Goal: Transaction & Acquisition: Purchase product/service

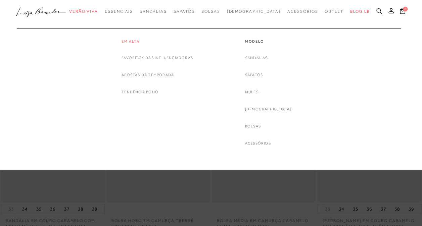
click at [128, 42] on link "Em alta" at bounding box center [158, 42] width 72 height 6
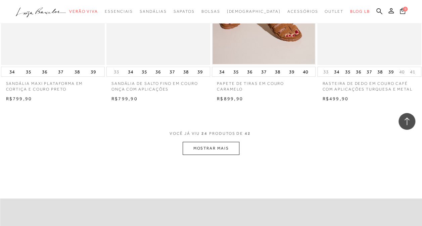
scroll to position [1210, 0]
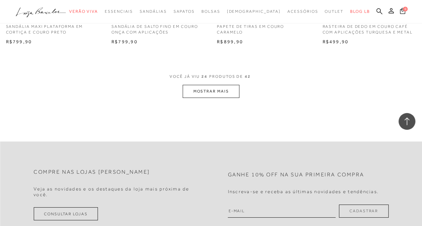
click at [220, 93] on button "MOSTRAR MAIS" at bounding box center [211, 91] width 56 height 13
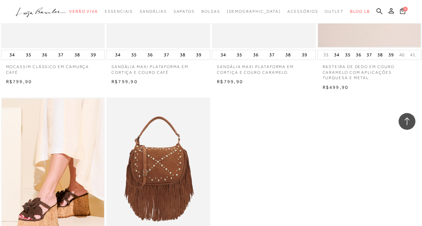
scroll to position [1983, 0]
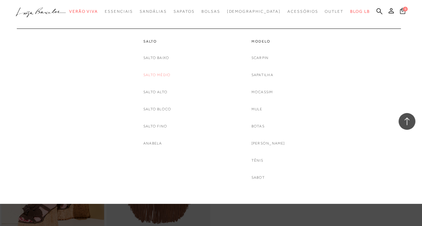
click at [168, 75] on link "Salto Médio" at bounding box center [156, 75] width 27 height 7
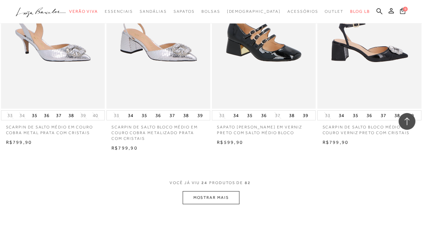
scroll to position [1210, 0]
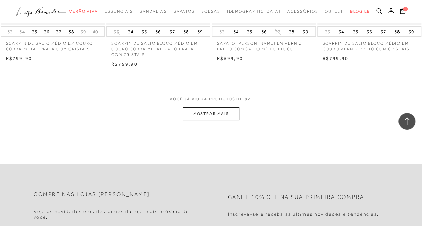
click at [215, 113] on button "MOSTRAR MAIS" at bounding box center [211, 114] width 56 height 13
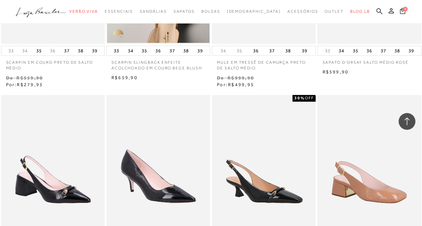
scroll to position [1680, 0]
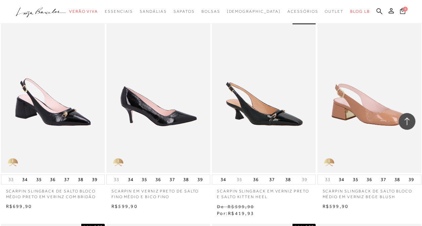
click at [178, 116] on img at bounding box center [158, 95] width 103 height 156
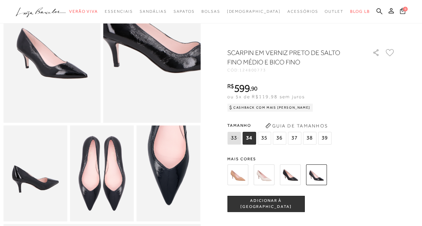
scroll to position [34, 0]
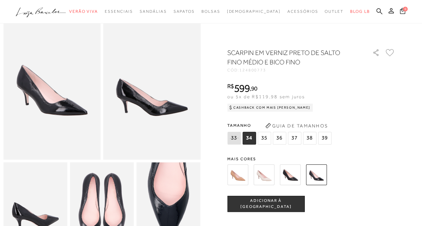
click at [327, 139] on span "39" at bounding box center [324, 138] width 13 height 13
click at [276, 206] on span "ADICIONAR À [GEOGRAPHIC_DATA]" at bounding box center [266, 204] width 77 height 12
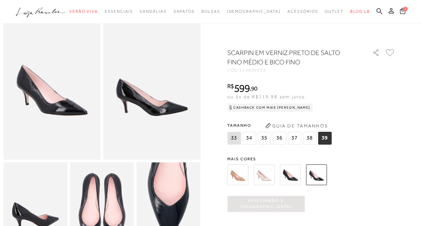
scroll to position [0, 0]
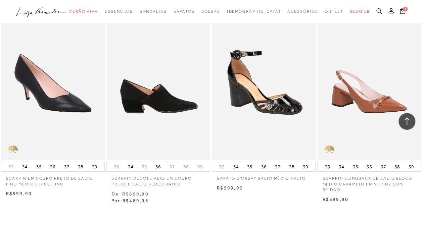
scroll to position [2453, 0]
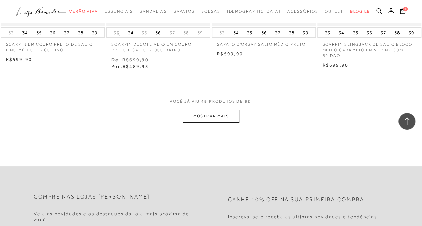
click at [225, 116] on button "MOSTRAR MAIS" at bounding box center [211, 116] width 56 height 13
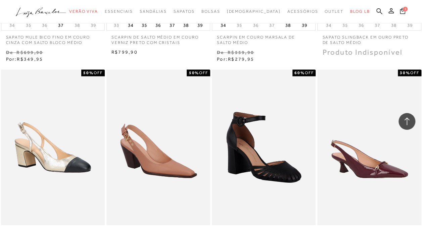
scroll to position [3024, 0]
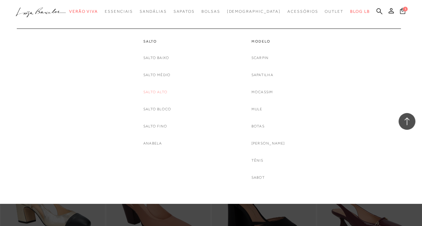
click at [165, 91] on link "Salto Alto" at bounding box center [155, 92] width 24 height 7
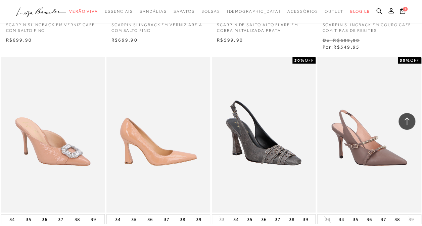
scroll to position [874, 0]
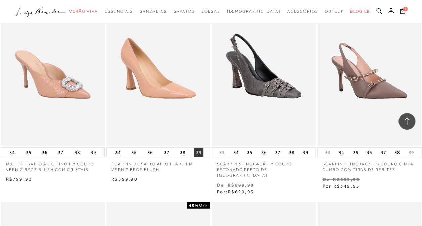
click at [200, 153] on button "39" at bounding box center [198, 152] width 9 height 9
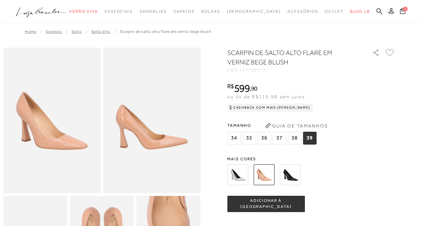
click at [289, 171] on img at bounding box center [290, 175] width 21 height 21
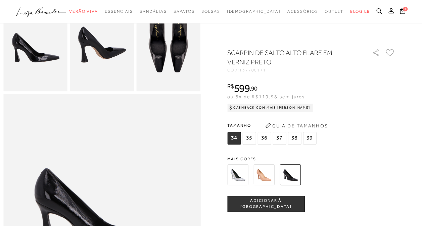
scroll to position [202, 0]
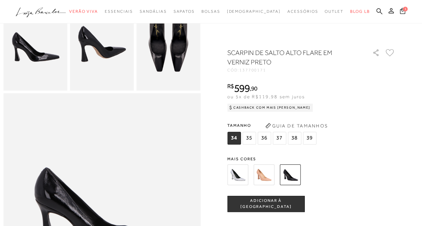
click at [292, 173] on img at bounding box center [290, 175] width 21 height 21
click at [308, 138] on span "39" at bounding box center [309, 138] width 13 height 13
click at [286, 204] on span "ADICIONAR À [GEOGRAPHIC_DATA]" at bounding box center [266, 204] width 77 height 12
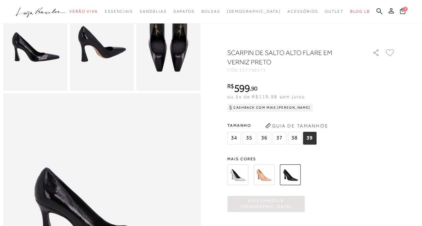
scroll to position [0, 0]
click at [268, 178] on img at bounding box center [264, 175] width 21 height 21
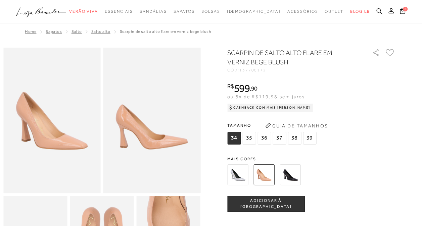
click at [313, 136] on span "39" at bounding box center [309, 138] width 13 height 13
click at [264, 201] on span "ADICIONAR À [GEOGRAPHIC_DATA]" at bounding box center [266, 204] width 77 height 12
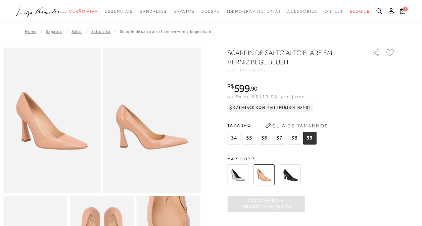
click at [406, 7] on span "3" at bounding box center [405, 8] width 5 height 5
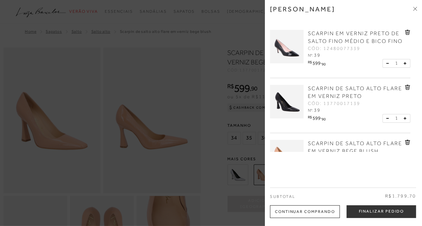
click at [388, 12] on div "[PERSON_NAME]" at bounding box center [343, 14] width 147 height 18
click at [39, 43] on div at bounding box center [211, 113] width 422 height 226
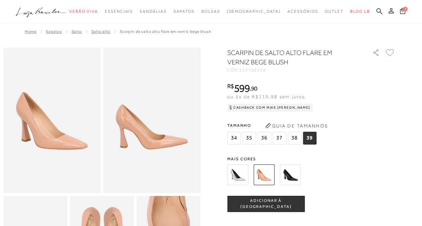
click at [291, 178] on img at bounding box center [290, 175] width 21 height 21
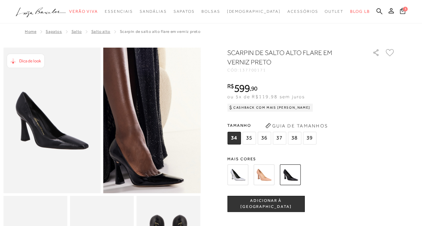
click at [157, 184] on img at bounding box center [148, 61] width 195 height 292
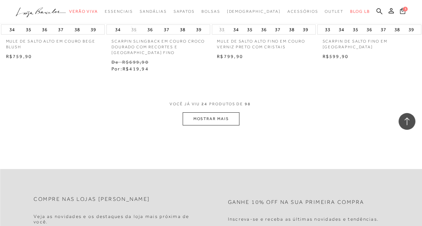
scroll to position [1210, 0]
click at [221, 112] on button "MOSTRAR MAIS" at bounding box center [211, 118] width 56 height 13
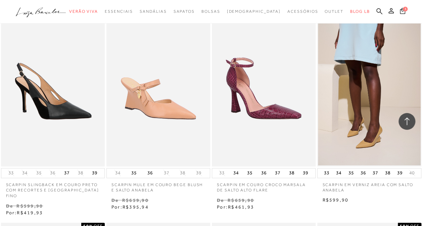
scroll to position [1714, 0]
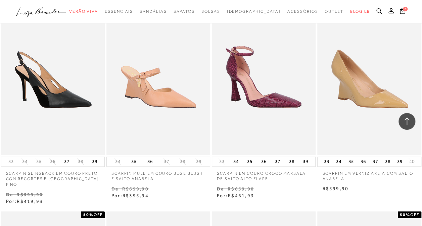
click at [377, 105] on img at bounding box center [369, 77] width 103 height 156
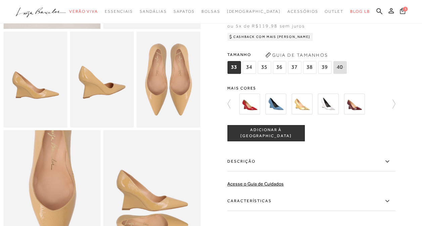
scroll to position [235, 0]
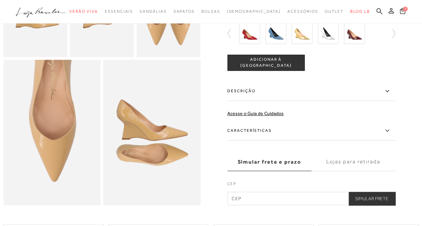
click at [240, 101] on label "Descrição" at bounding box center [311, 91] width 168 height 19
click at [0, 0] on input "Descrição" at bounding box center [0, 0] width 0 height 0
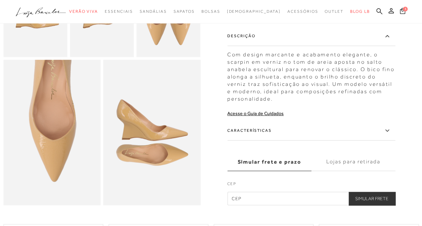
click at [388, 135] on icon at bounding box center [387, 131] width 8 height 8
click at [0, 0] on input "Características" at bounding box center [0, 0] width 0 height 0
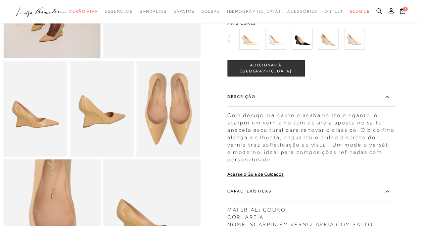
scroll to position [134, 0]
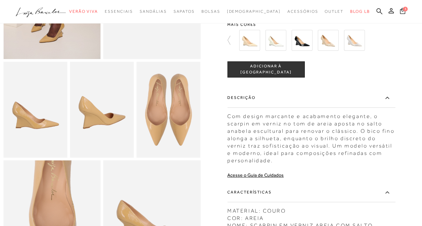
click at [310, 51] on img at bounding box center [302, 40] width 21 height 21
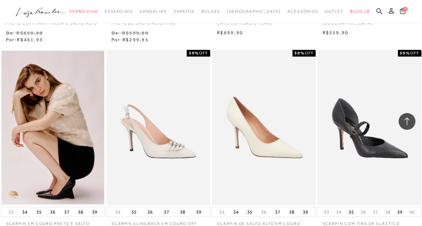
scroll to position [2386, 0]
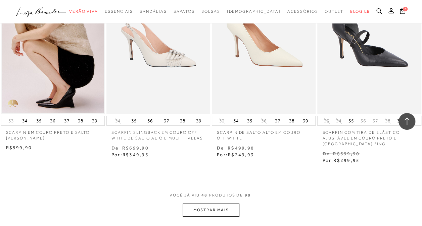
click at [198, 204] on button "MOSTRAR MAIS" at bounding box center [211, 210] width 56 height 13
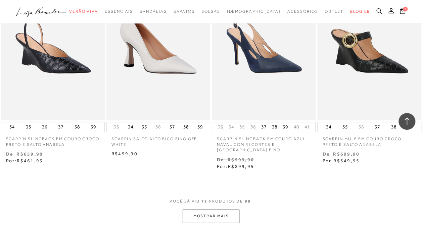
scroll to position [3663, 0]
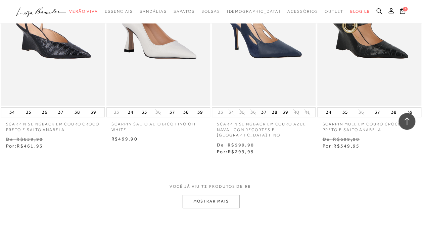
click at [204, 195] on button "MOSTRAR MAIS" at bounding box center [211, 201] width 56 height 13
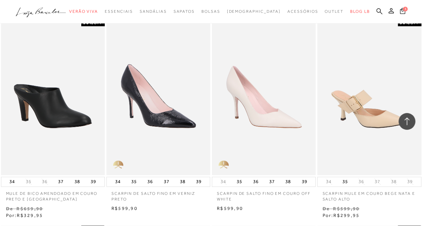
scroll to position [3999, 0]
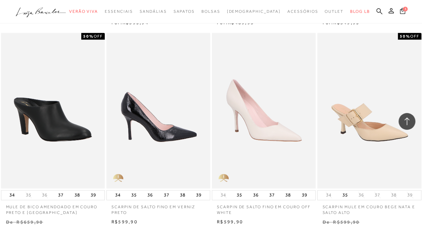
click at [179, 122] on img at bounding box center [158, 111] width 103 height 156
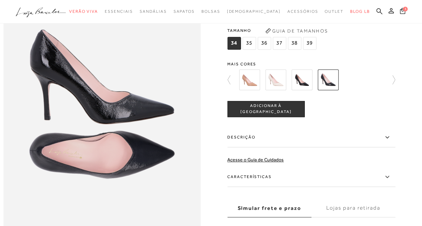
scroll to position [341, 0]
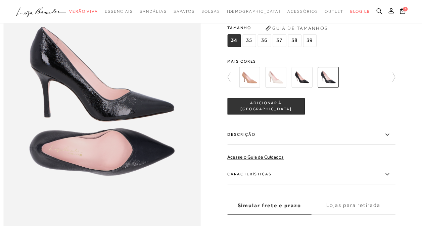
click at [260, 184] on label "Características" at bounding box center [311, 174] width 168 height 19
click at [0, 0] on input "Características" at bounding box center [0, 0] width 0 height 0
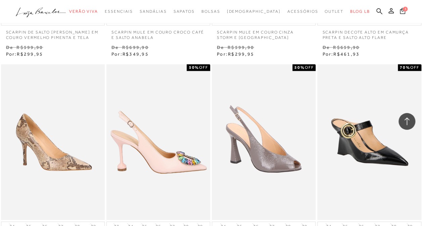
scroll to position [4973, 0]
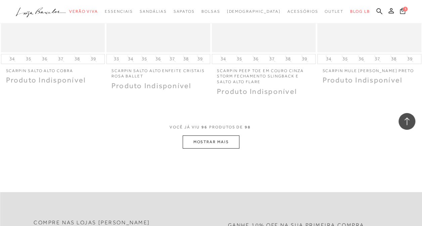
click at [203, 136] on button "MOSTRAR MAIS" at bounding box center [211, 142] width 56 height 13
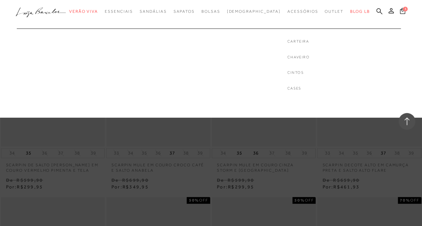
scroll to position [4671, 0]
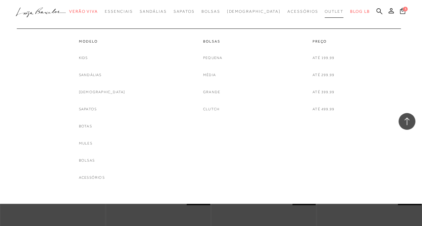
click at [325, 11] on span "Outlet" at bounding box center [334, 11] width 19 height 5
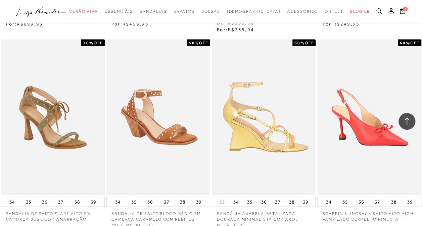
scroll to position [806, 0]
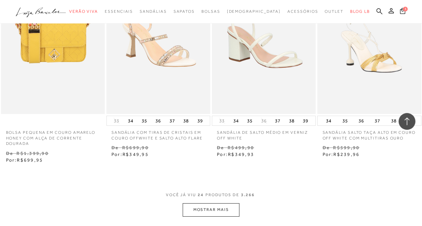
scroll to position [1210, 0]
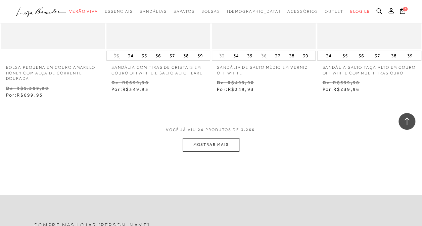
click at [233, 139] on button "MOSTRAR MAIS" at bounding box center [211, 144] width 56 height 13
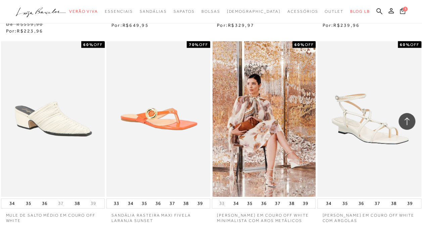
scroll to position [2487, 0]
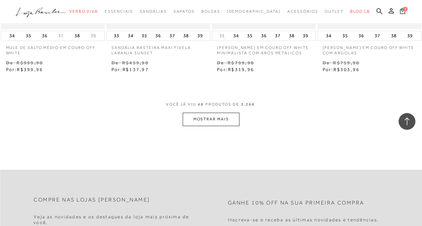
click at [203, 119] on button "MOSTRAR MAIS" at bounding box center [211, 119] width 56 height 13
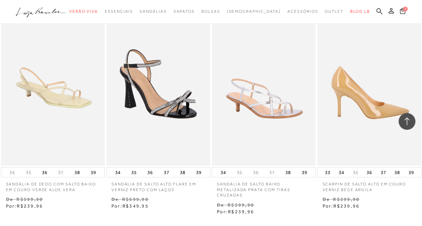
scroll to position [3763, 0]
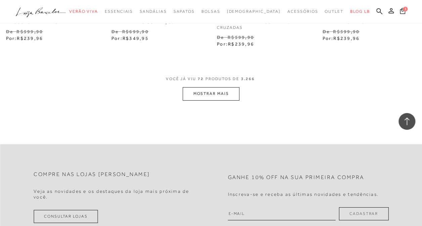
click at [205, 91] on button "MOSTRAR MAIS" at bounding box center [211, 93] width 56 height 13
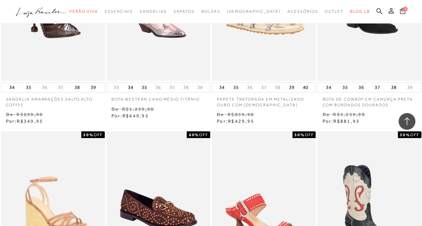
scroll to position [4805, 0]
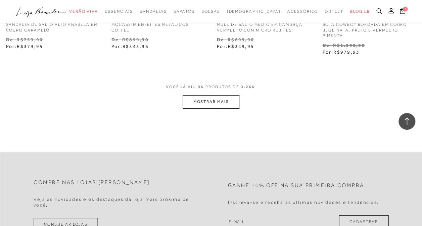
click at [215, 99] on button "MOSTRAR MAIS" at bounding box center [211, 101] width 56 height 13
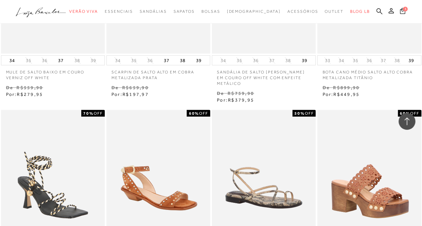
scroll to position [6183, 0]
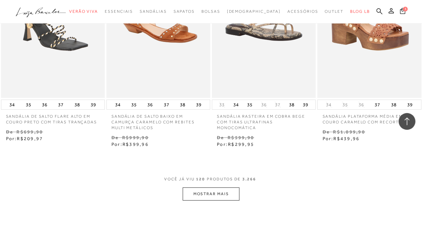
click at [213, 191] on button "MOSTRAR MAIS" at bounding box center [211, 194] width 56 height 13
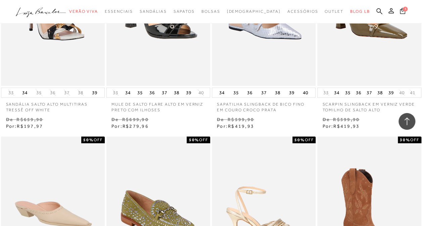
scroll to position [6788, 0]
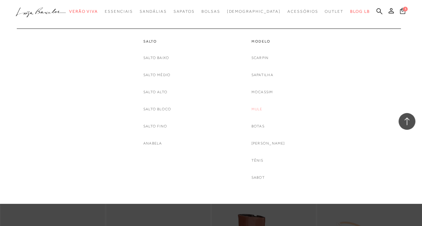
click at [260, 108] on link "Mule" at bounding box center [257, 109] width 11 height 7
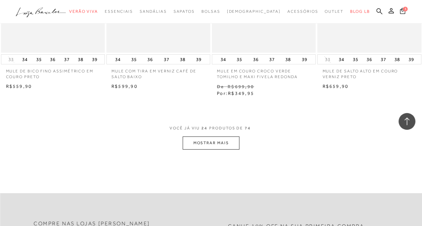
scroll to position [1176, 0]
click at [224, 138] on button "MOSTRAR MAIS" at bounding box center [211, 141] width 56 height 13
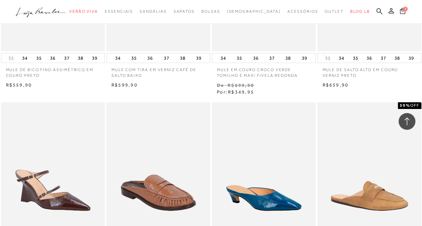
scroll to position [1277, 0]
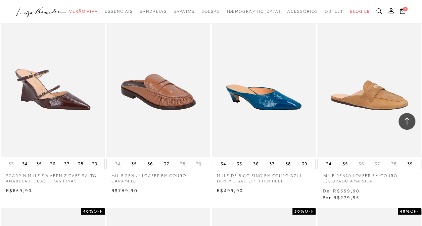
click at [406, 8] on span "3" at bounding box center [405, 9] width 5 height 5
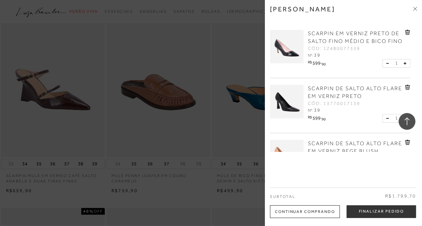
click at [405, 90] on icon at bounding box center [407, 87] width 5 height 5
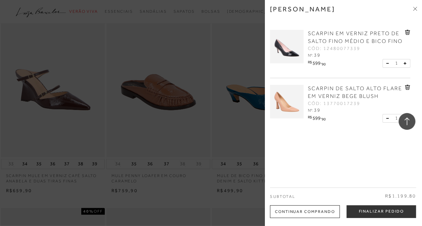
click at [405, 90] on icon at bounding box center [407, 87] width 5 height 5
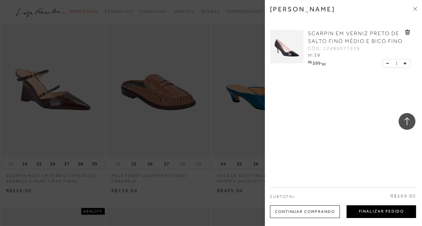
click at [382, 213] on button "Finalizar Pedido" at bounding box center [382, 212] width 70 height 13
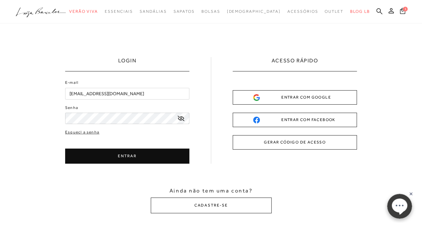
click at [132, 157] on button "ENTRAR" at bounding box center [127, 156] width 124 height 15
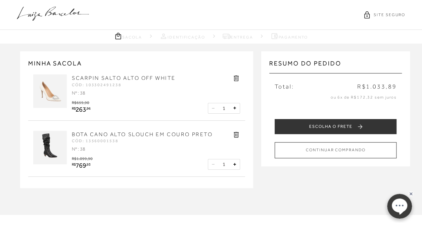
click at [133, 156] on div "R$1.099,90 R$ 769 , 93" at bounding box center [142, 162] width 141 height 15
click at [237, 134] on icon at bounding box center [237, 135] width 8 height 8
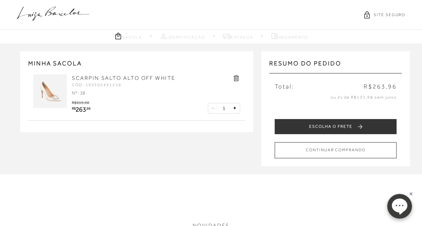
click at [235, 78] on icon at bounding box center [237, 79] width 8 height 8
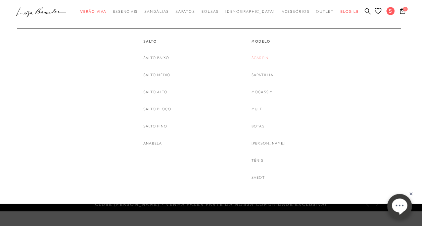
click at [262, 57] on link "Scarpin" at bounding box center [260, 57] width 17 height 7
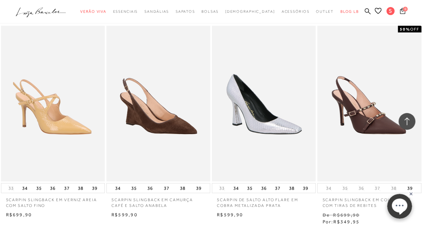
scroll to position [1210, 0]
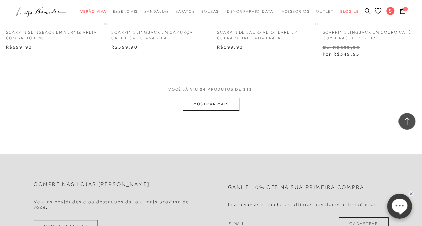
click at [226, 104] on button "MOSTRAR MAIS" at bounding box center [211, 104] width 56 height 13
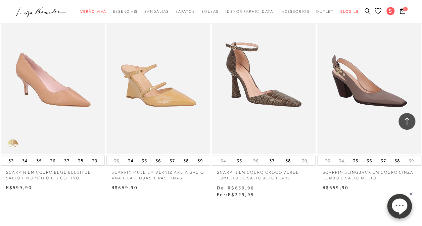
scroll to position [2419, 0]
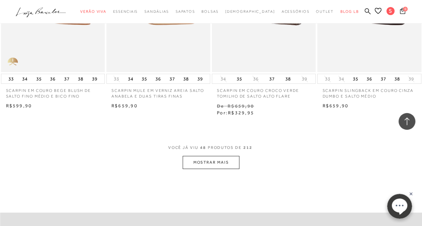
click at [202, 158] on button "MOSTRAR MAIS" at bounding box center [211, 162] width 56 height 13
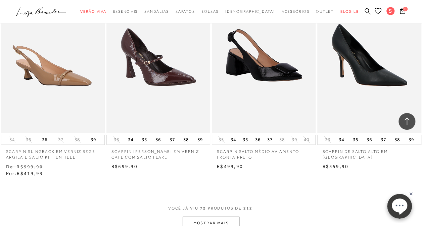
scroll to position [3730, 0]
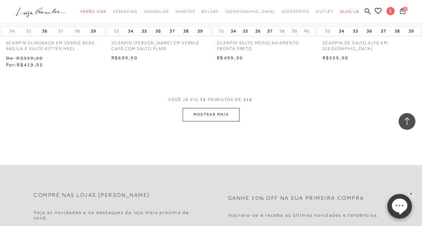
click at [212, 108] on button "MOSTRAR MAIS" at bounding box center [211, 114] width 56 height 13
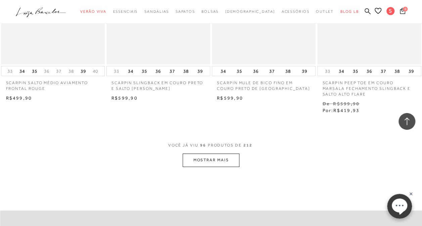
scroll to position [4940, 0]
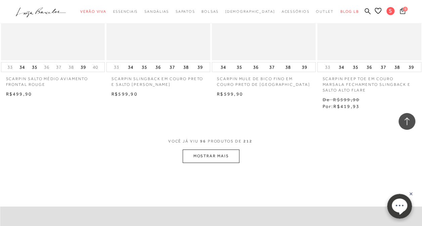
click at [216, 150] on button "MOSTRAR MAIS" at bounding box center [211, 156] width 56 height 13
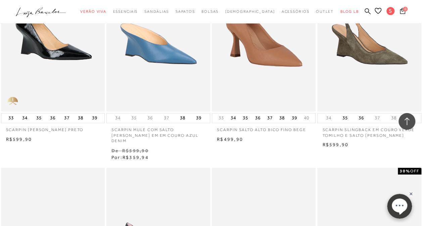
scroll to position [5612, 0]
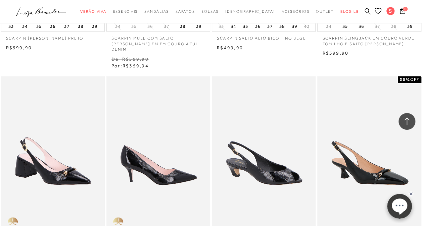
click at [169, 163] on img at bounding box center [158, 154] width 103 height 156
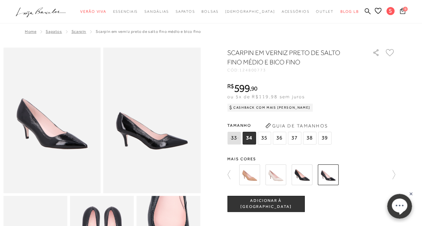
click at [325, 140] on span "39" at bounding box center [324, 138] width 13 height 13
click at [294, 202] on span "ADICIONAR À [GEOGRAPHIC_DATA]" at bounding box center [266, 204] width 77 height 12
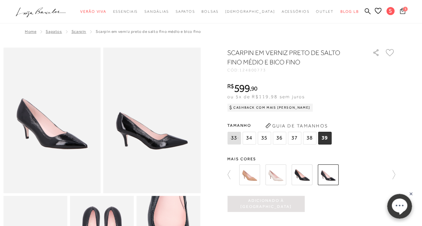
click at [403, 11] on icon at bounding box center [403, 10] width 6 height 7
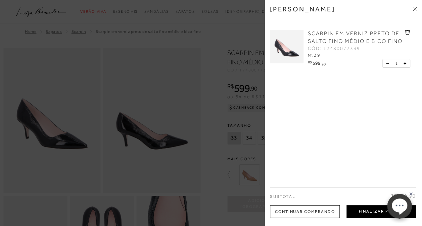
click at [369, 212] on button "Finalizar Pedido" at bounding box center [382, 212] width 70 height 13
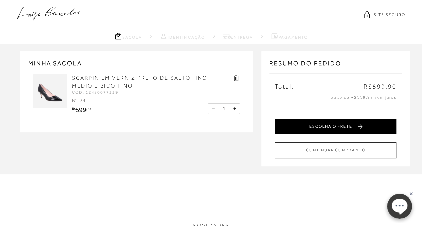
click at [366, 128] on button "ESCOLHA O FRETE" at bounding box center [336, 126] width 122 height 15
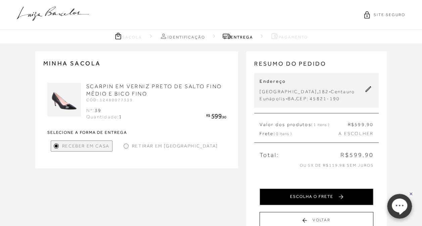
click at [345, 198] on button "ESCOLHA O FRETE" at bounding box center [317, 197] width 114 height 17
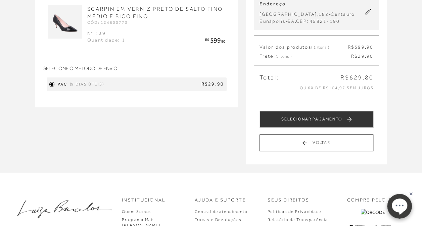
scroll to position [101, 0]
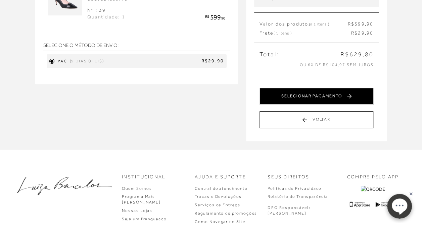
click at [349, 95] on button "SELECIONAR PAGAMENTO" at bounding box center [317, 96] width 114 height 17
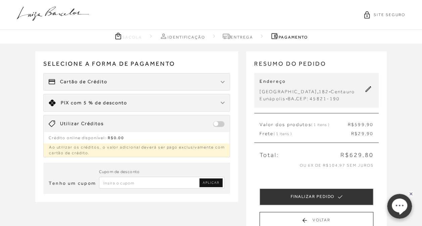
click at [52, 101] on icon at bounding box center [52, 103] width 7 height 7
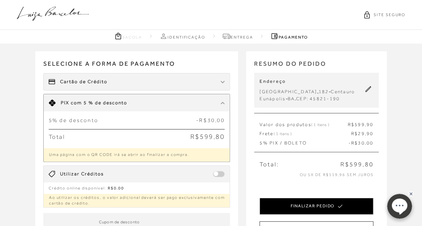
scroll to position [34, 0]
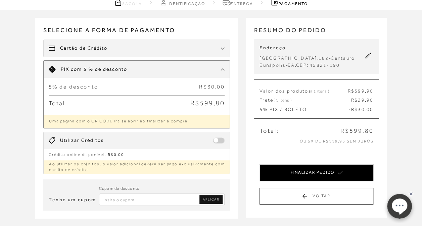
click at [308, 175] on button "FINALIZAR PEDIDO" at bounding box center [317, 173] width 114 height 17
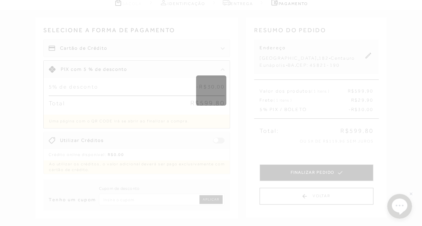
scroll to position [0, 0]
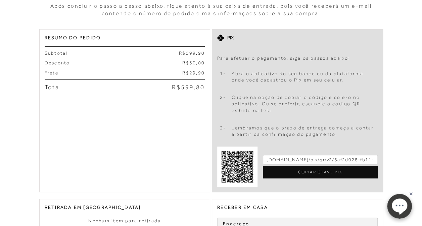
scroll to position [134, 0]
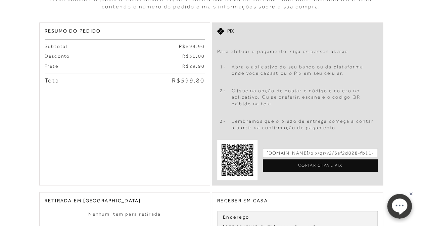
click at [161, 182] on div "Resumo do Pedido Subtotal R$ 599, 90 Desconto R$ 30, 00 Frete R$ 29, 90 Total R…" at bounding box center [124, 104] width 171 height 163
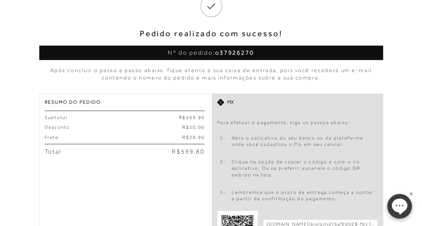
scroll to position [0, 0]
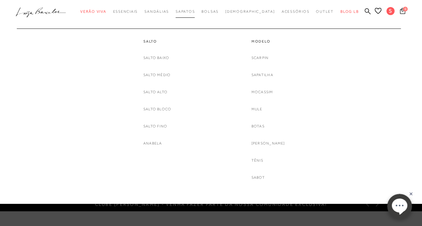
click at [195, 10] on span "Sapatos" at bounding box center [185, 11] width 19 height 4
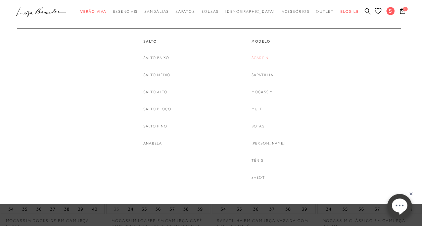
click at [267, 60] on link "Scarpin" at bounding box center [260, 57] width 17 height 7
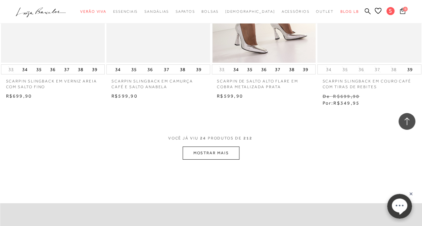
scroll to position [1176, 0]
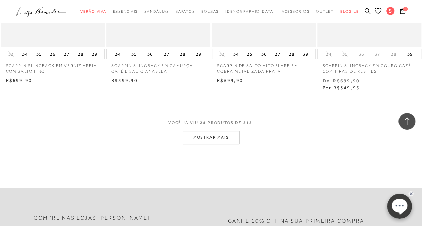
click at [230, 142] on button "MOSTRAR MAIS" at bounding box center [211, 137] width 56 height 13
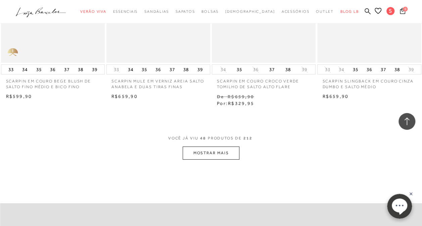
scroll to position [2520, 0]
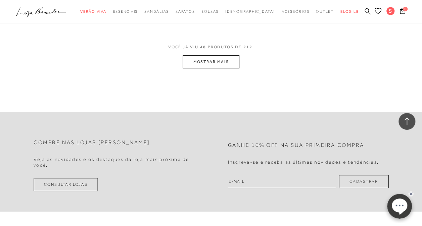
click at [215, 55] on button "MOSTRAR MAIS" at bounding box center [211, 61] width 56 height 13
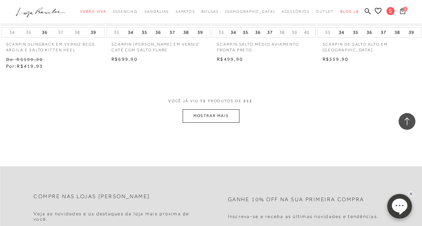
scroll to position [3730, 0]
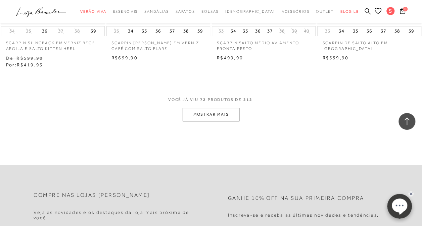
click at [211, 108] on button "MOSTRAR MAIS" at bounding box center [211, 114] width 56 height 13
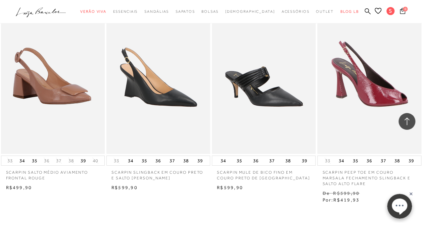
scroll to position [4906, 0]
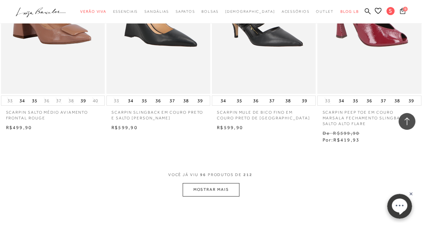
click at [209, 183] on button "MOSTRAR MAIS" at bounding box center [211, 189] width 56 height 13
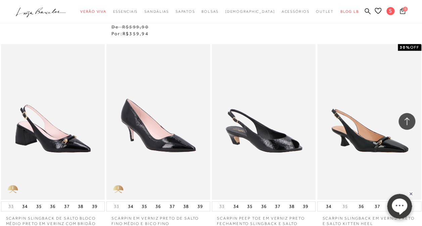
scroll to position [5645, 0]
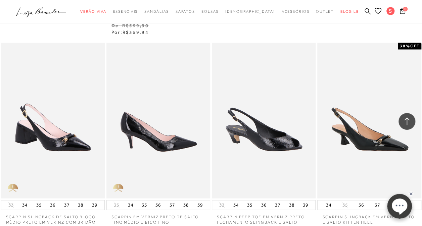
click at [184, 126] on img at bounding box center [158, 121] width 103 height 156
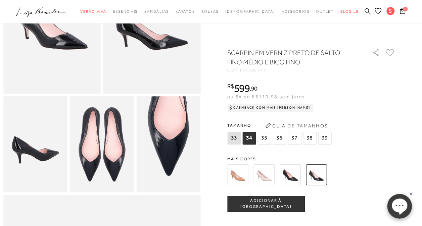
scroll to position [101, 0]
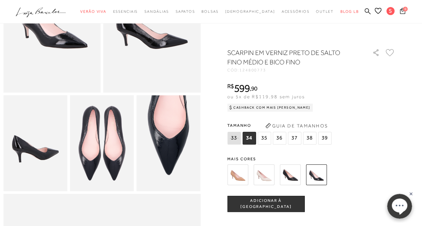
click at [317, 126] on button "Guia de Tamanhos" at bounding box center [296, 126] width 67 height 11
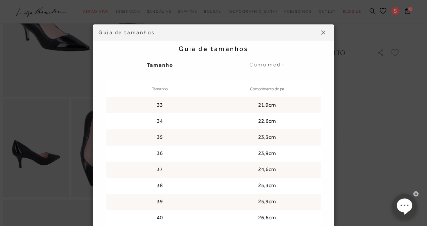
click at [373, 125] on div "Guia de tamanhos Guia de tamanhos Tamanho Como medir Tamanho Comprimento do pé …" at bounding box center [213, 113] width 427 height 226
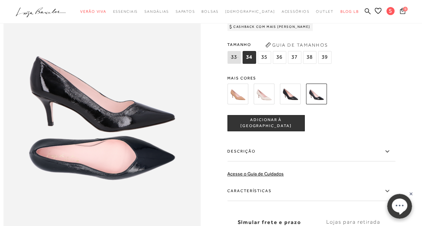
scroll to position [358, 0]
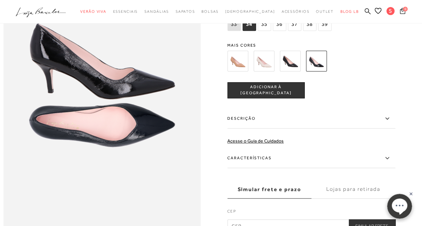
click at [389, 120] on icon at bounding box center [387, 119] width 4 height 2
click at [0, 0] on input "Descrição" at bounding box center [0, 0] width 0 height 0
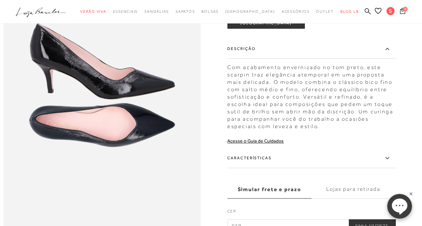
click at [389, 163] on icon at bounding box center [387, 158] width 8 height 8
click at [0, 0] on input "Características" at bounding box center [0, 0] width 0 height 0
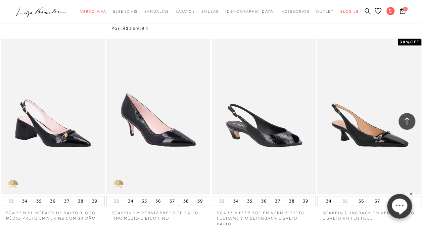
scroll to position [5612, 0]
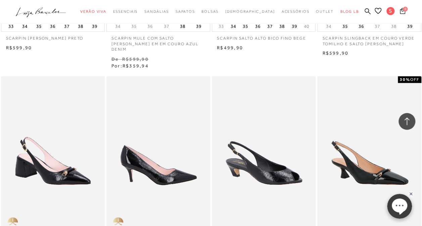
click at [174, 161] on img at bounding box center [158, 154] width 103 height 156
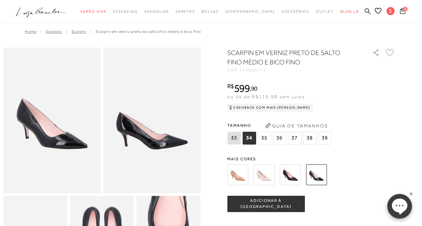
click at [325, 138] on span "39" at bounding box center [324, 138] width 13 height 13
click at [280, 206] on span "ADICIONAR À [GEOGRAPHIC_DATA]" at bounding box center [266, 204] width 77 height 12
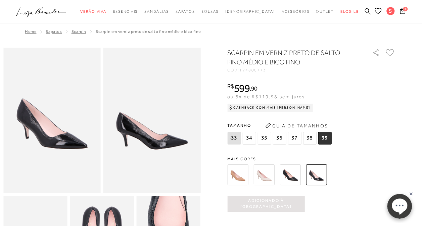
click at [404, 9] on span "1" at bounding box center [405, 8] width 5 height 5
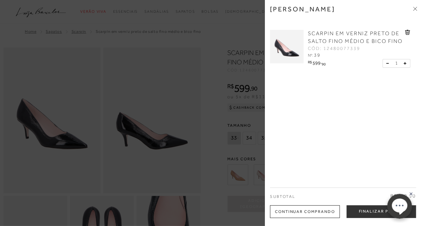
click at [314, 178] on div "Minha sacola SCARPIN EM VERNIZ PRETO DE SALTO FINO MÉDIO E BICO FINO CÓD: 12480…" at bounding box center [343, 113] width 157 height 226
click at [369, 213] on button "Finalizar Pedido" at bounding box center [382, 212] width 70 height 13
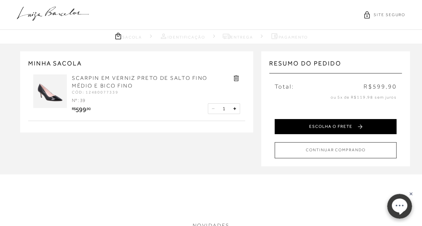
click at [328, 126] on button "ESCOLHA O FRETE" at bounding box center [336, 126] width 122 height 15
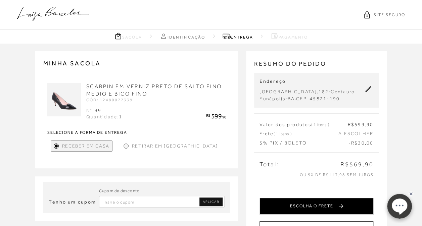
click at [321, 208] on button "ESCOLHA O FRETE" at bounding box center [317, 206] width 114 height 17
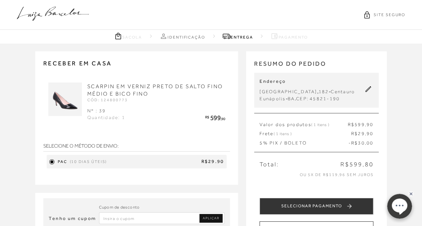
click at [365, 93] on button at bounding box center [369, 90] width 10 height 9
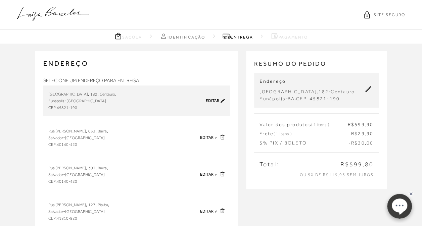
click at [208, 138] on link "Editar" at bounding box center [206, 137] width 13 height 5
type input "40140-420"
type input "Rua José Pancetti"
type input "033"
type input "Ap 802 Torre Farol"
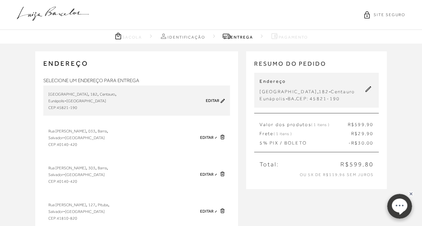
type input "Barra"
type input "Salvador"
type input "Evalda Vaz Teixeira"
type input "(75) 99707-2626"
checkbox input "false"
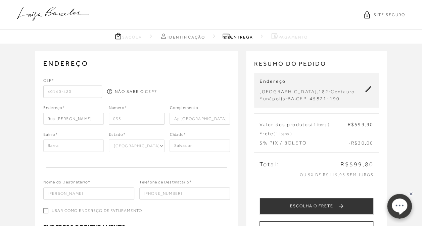
click at [124, 118] on input "033" at bounding box center [137, 119] width 56 height 12
type input "0"
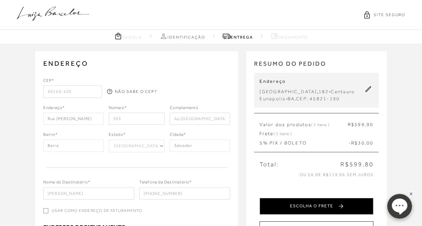
type input "303"
click at [314, 208] on button "ESCOLHA O FRETE" at bounding box center [317, 206] width 114 height 17
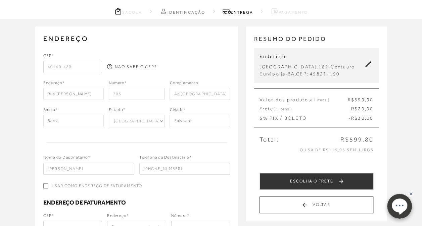
scroll to position [67, 0]
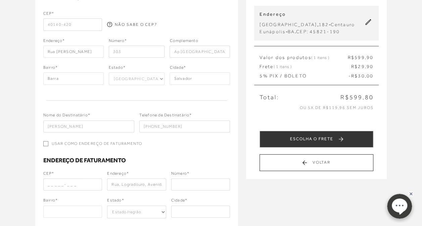
click at [45, 141] on input "Usar como endereço de faturamento" at bounding box center [45, 143] width 5 height 5
checkbox input "true"
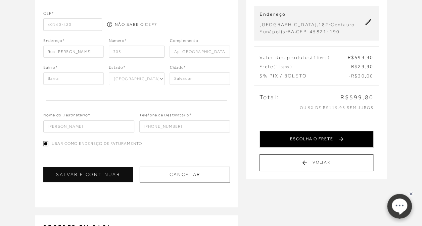
click at [329, 140] on button "ESCOLHA O FRETE" at bounding box center [317, 139] width 114 height 17
click at [294, 138] on button "SELECIONAR PAGAMENTO" at bounding box center [317, 139] width 114 height 17
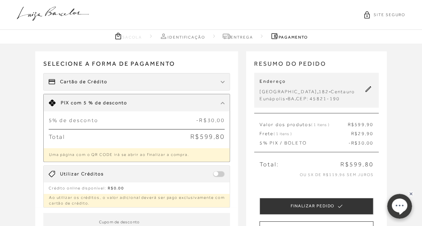
click at [368, 89] on icon at bounding box center [369, 89] width 6 height 6
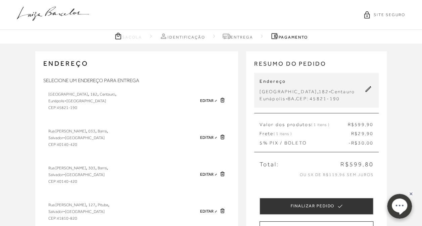
click at [208, 175] on link "Editar" at bounding box center [206, 174] width 13 height 5
click at [75, 170] on span "Rua José Pancetti" at bounding box center [67, 168] width 38 height 5
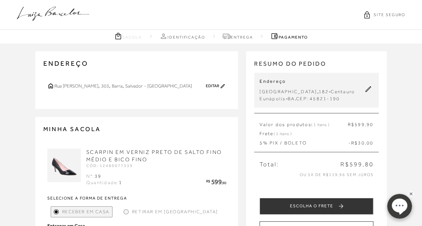
click at [215, 86] on link "Editar" at bounding box center [212, 86] width 13 height 5
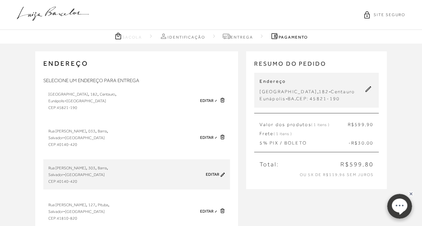
click at [369, 90] on icon at bounding box center [369, 89] width 6 height 6
click at [216, 173] on link "Editar" at bounding box center [212, 174] width 13 height 5
type input "Samantha Vaz Teixeira"
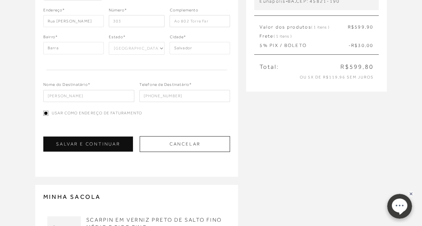
scroll to position [101, 0]
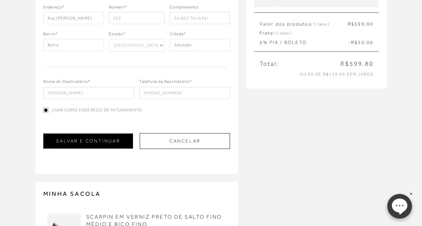
click at [104, 140] on button "SALVAR E CONTINUAR" at bounding box center [88, 141] width 90 height 15
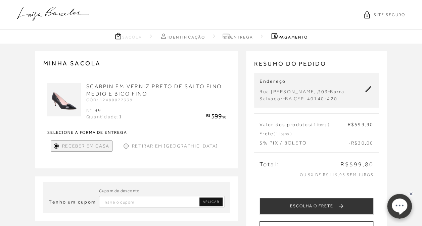
click at [368, 90] on icon at bounding box center [369, 89] width 6 height 6
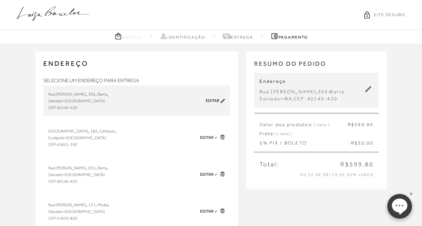
click at [365, 94] on button at bounding box center [369, 90] width 10 height 9
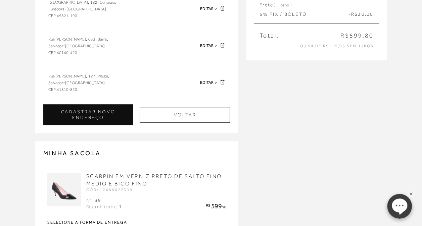
scroll to position [235, 0]
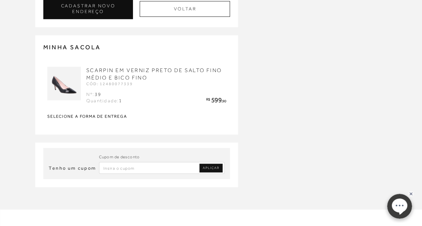
click at [162, 118] on strong "Selecione a forma de entrega" at bounding box center [136, 117] width 179 height 4
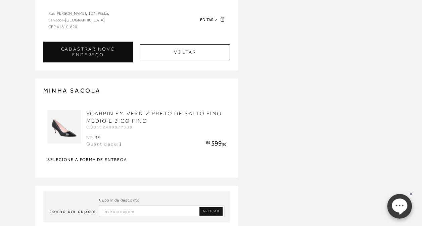
scroll to position [168, 0]
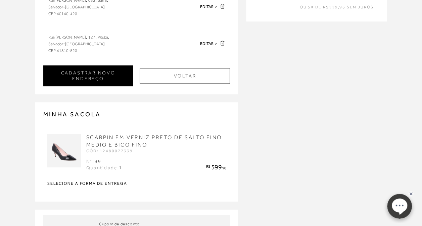
click at [93, 73] on button "CADASTRAR NOVO ENDEREÇO" at bounding box center [88, 76] width 90 height 21
type input "(75) 99710-2929"
checkbox input "true"
select select
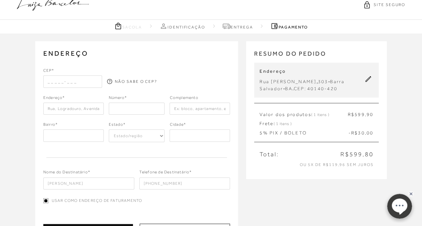
scroll to position [0, 0]
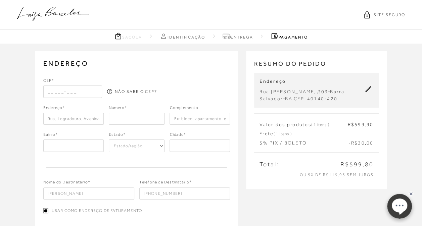
click at [368, 93] on button at bounding box center [369, 90] width 10 height 9
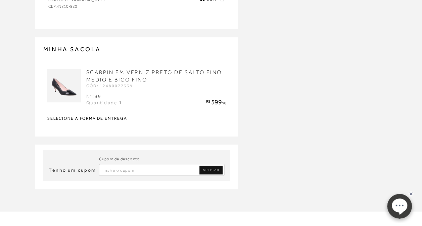
scroll to position [269, 0]
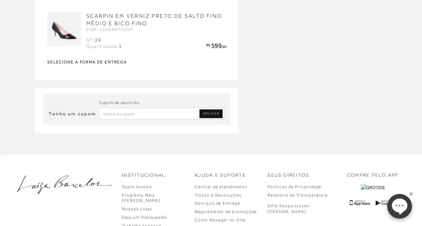
click at [117, 64] on strong "Selecione a forma de entrega" at bounding box center [136, 62] width 179 height 4
click at [218, 115] on span "APLICAR" at bounding box center [211, 114] width 16 height 5
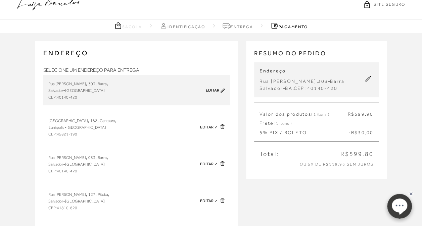
scroll to position [0, 0]
